Goal: Task Accomplishment & Management: Use online tool/utility

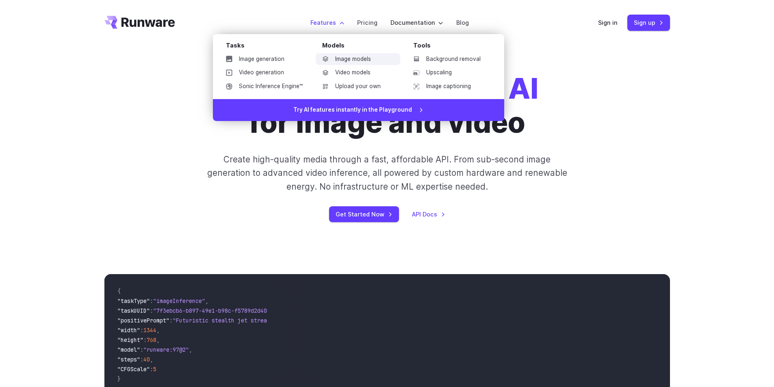
click at [353, 55] on link "Image models" at bounding box center [358, 59] width 85 height 12
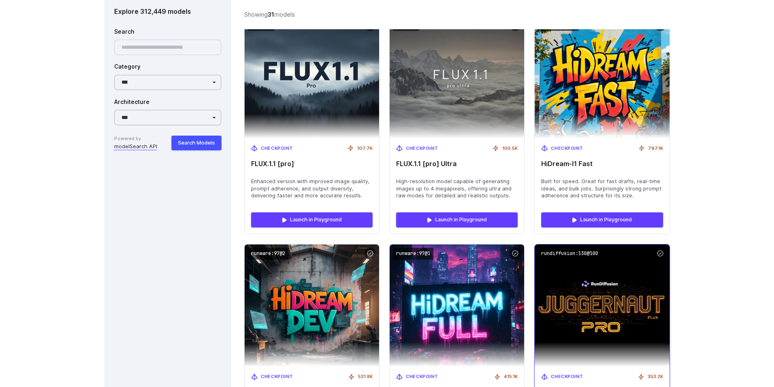
scroll to position [2203, 0]
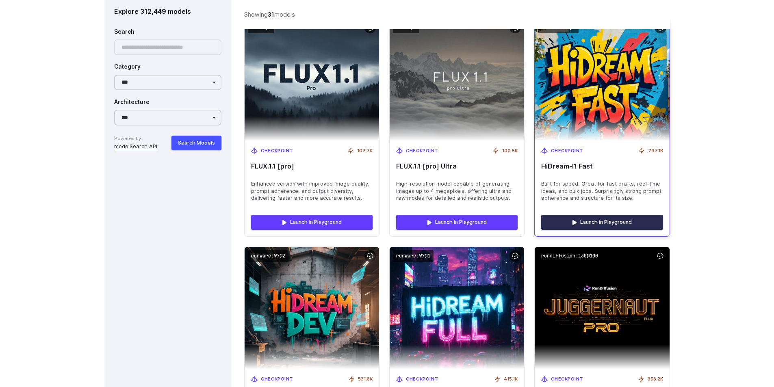
click at [591, 225] on link "Launch in Playground" at bounding box center [602, 222] width 122 height 15
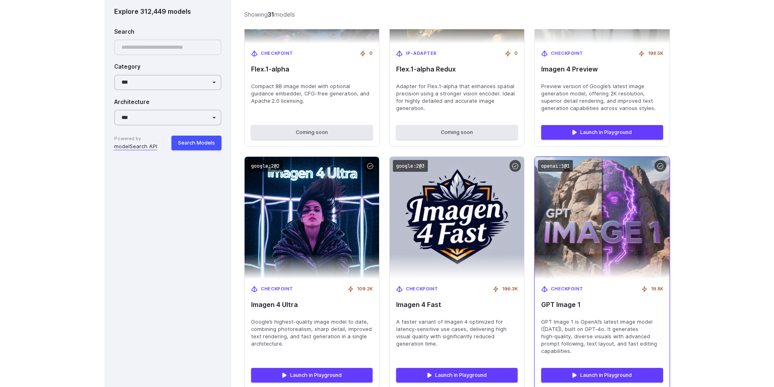
scroll to position [1594, 0]
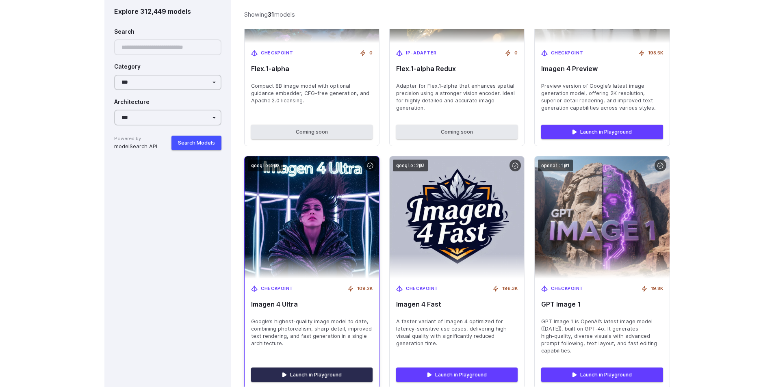
click at [330, 374] on link "Launch in Playground" at bounding box center [312, 375] width 122 height 15
